Goal: Transaction & Acquisition: Obtain resource

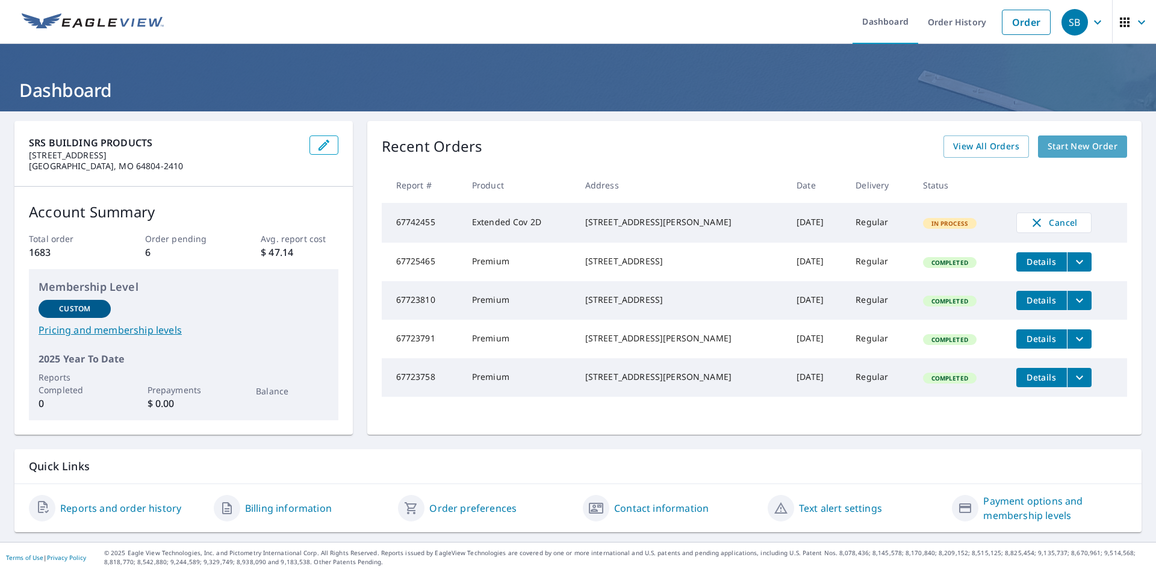
click at [1075, 150] on span "Start New Order" at bounding box center [1082, 146] width 70 height 15
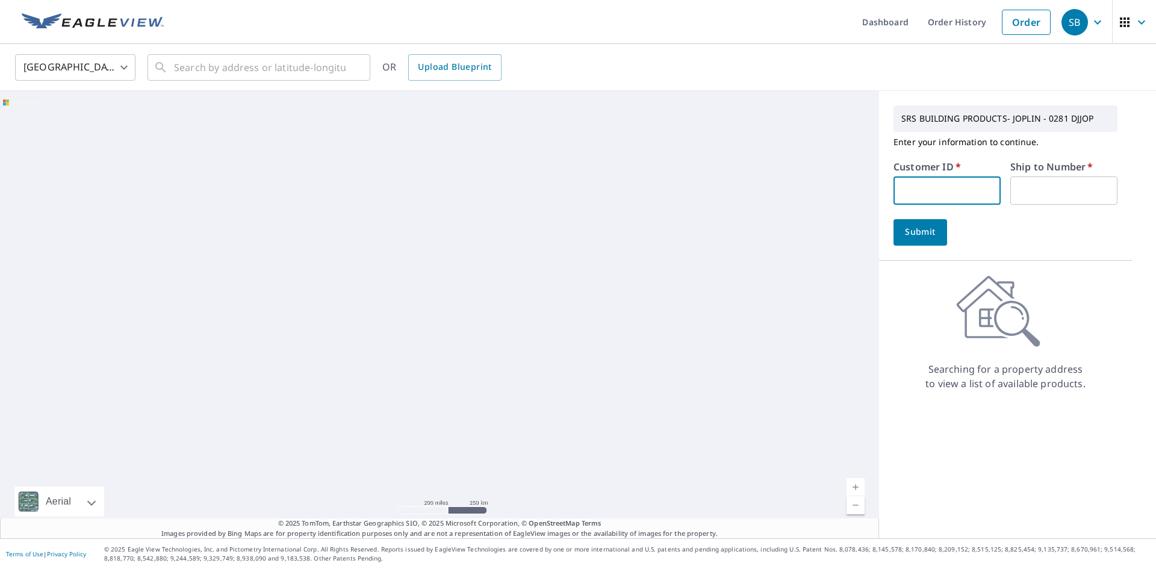
click at [893, 191] on input "text" at bounding box center [946, 190] width 107 height 28
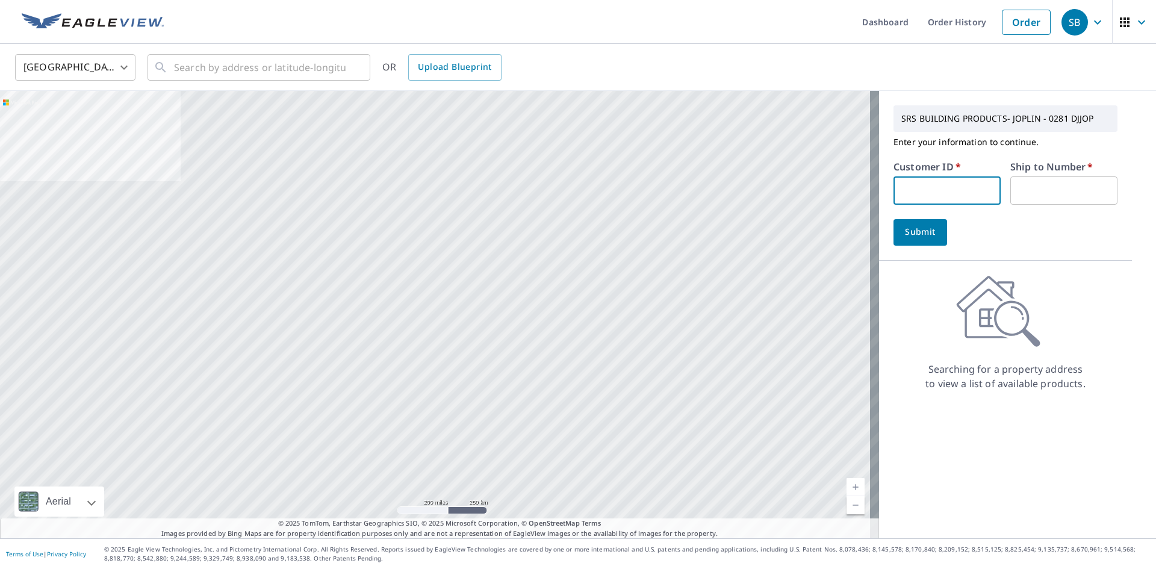
type input "S067701"
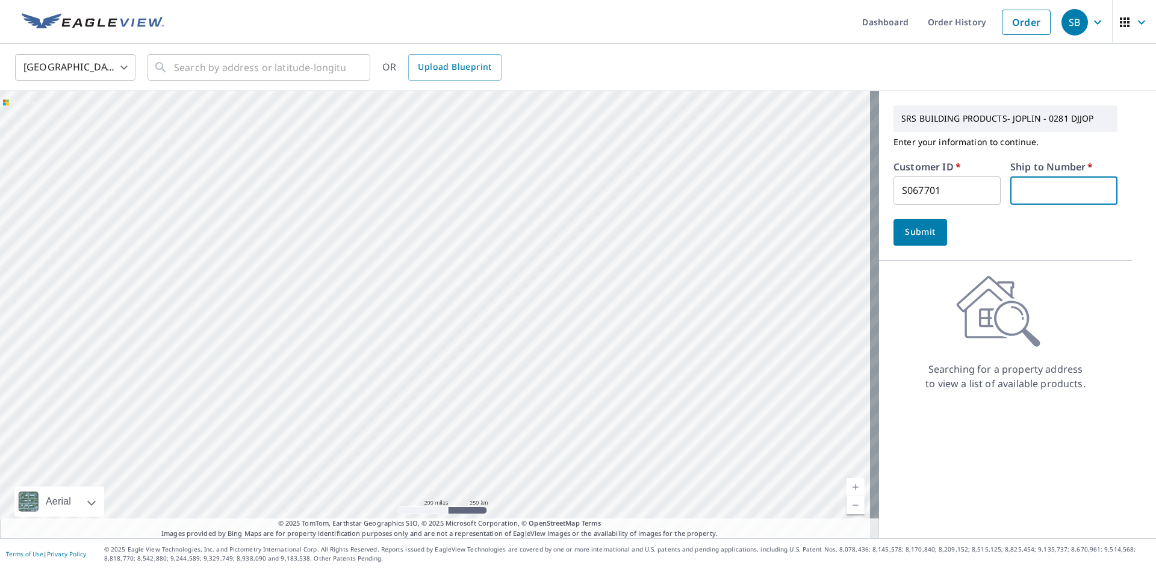
click at [1011, 192] on input "text" at bounding box center [1063, 190] width 107 height 28
type input "1"
click at [903, 233] on span "Submit" at bounding box center [920, 232] width 34 height 15
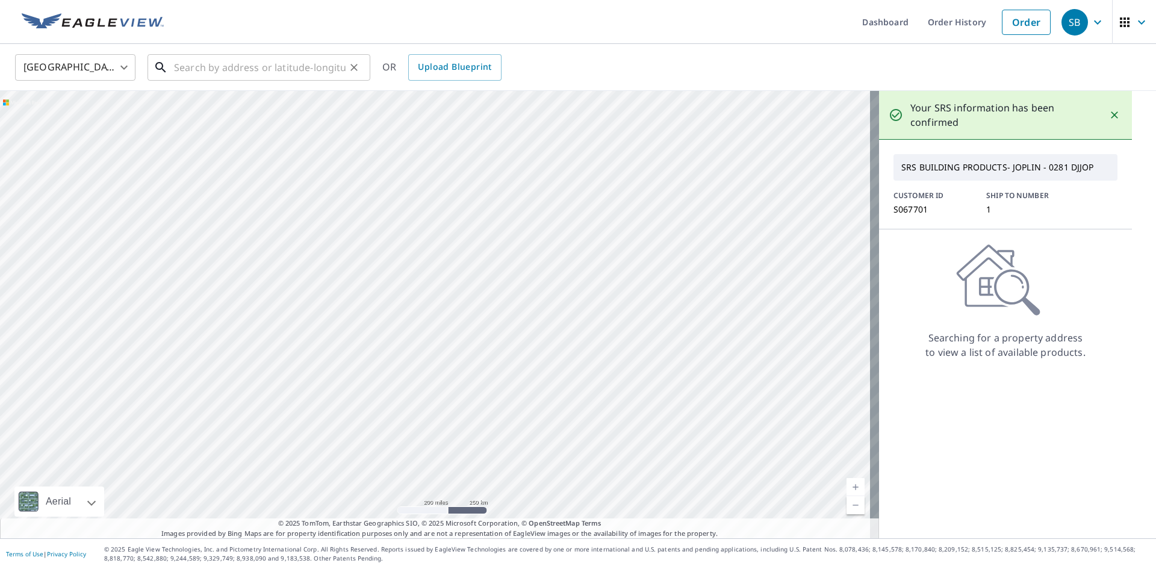
click at [187, 71] on input "text" at bounding box center [260, 68] width 172 height 34
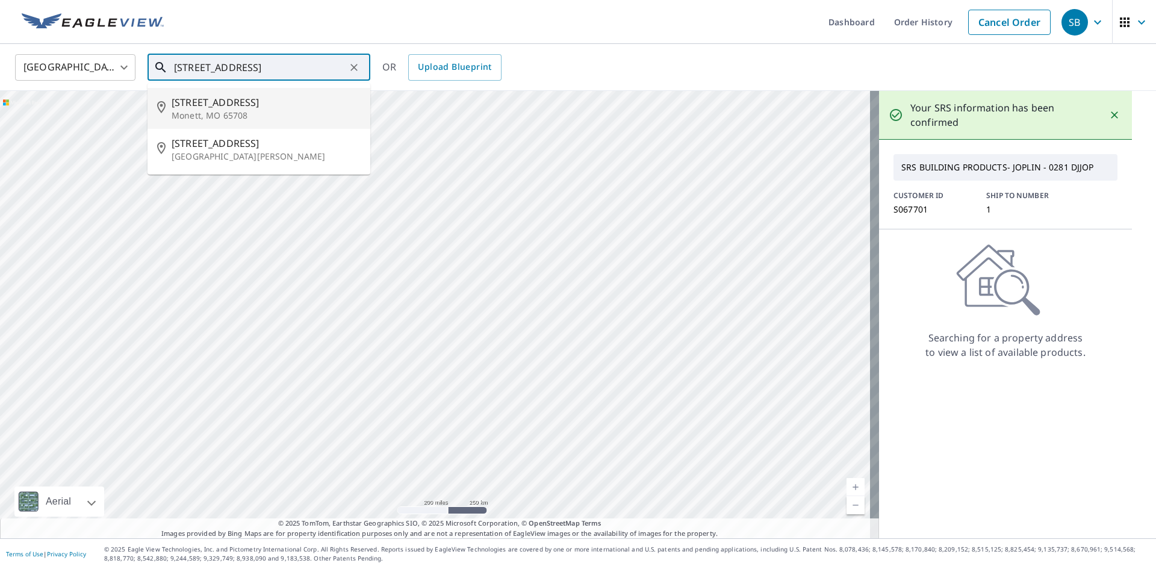
click at [194, 102] on span "[STREET_ADDRESS]" at bounding box center [266, 102] width 189 height 14
type input "[STREET_ADDRESS][PERSON_NAME]"
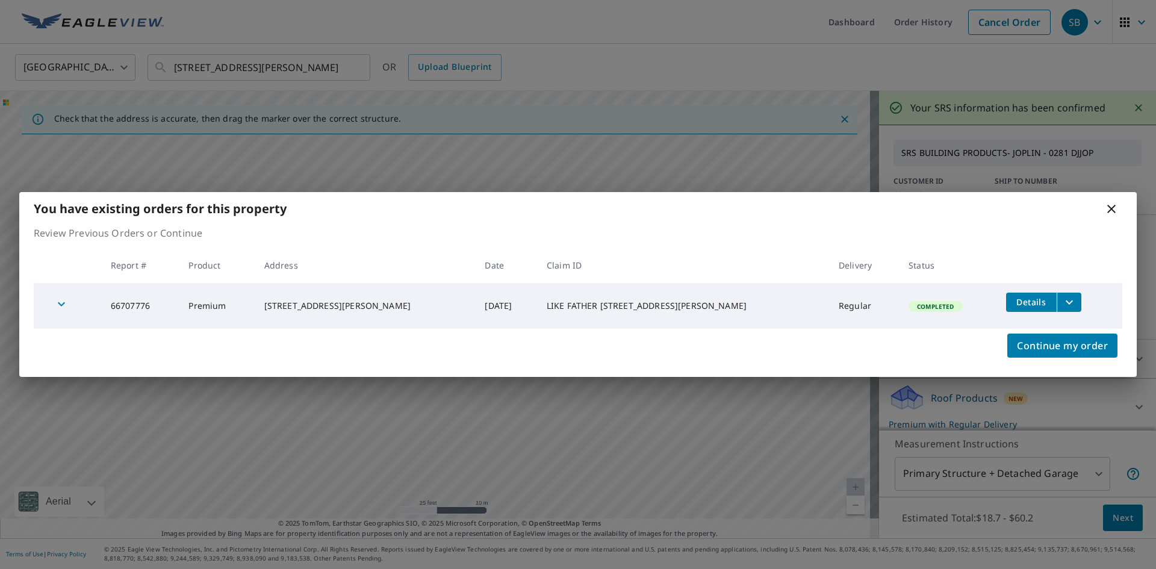
click at [1066, 301] on icon "filesDropdownBtn-66707776" at bounding box center [1068, 302] width 7 height 4
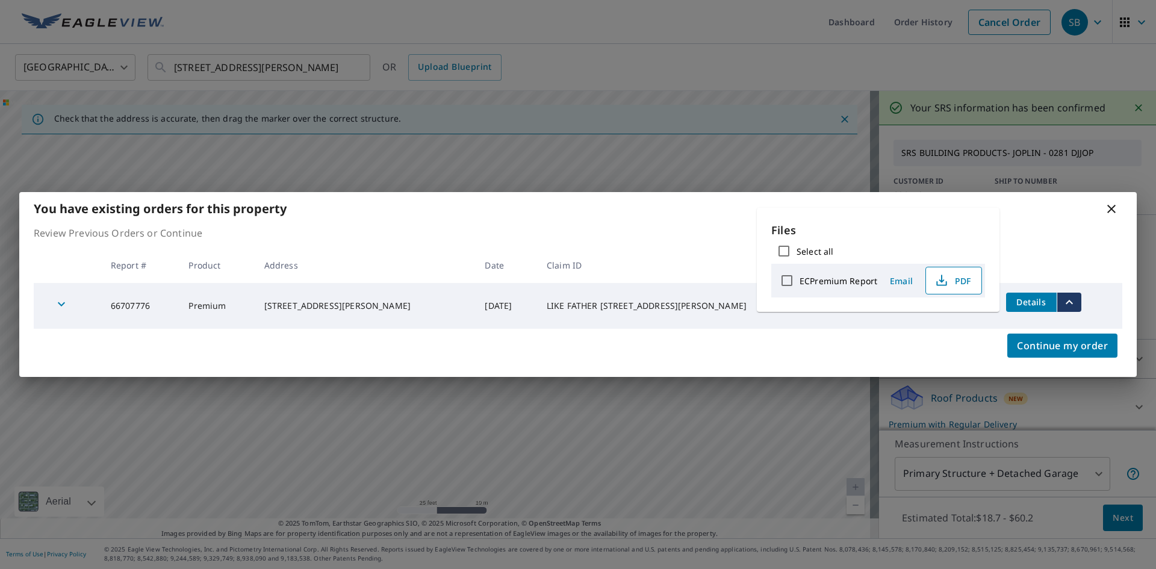
click at [948, 276] on span "PDF" at bounding box center [952, 280] width 39 height 14
